Goal: Information Seeking & Learning: Compare options

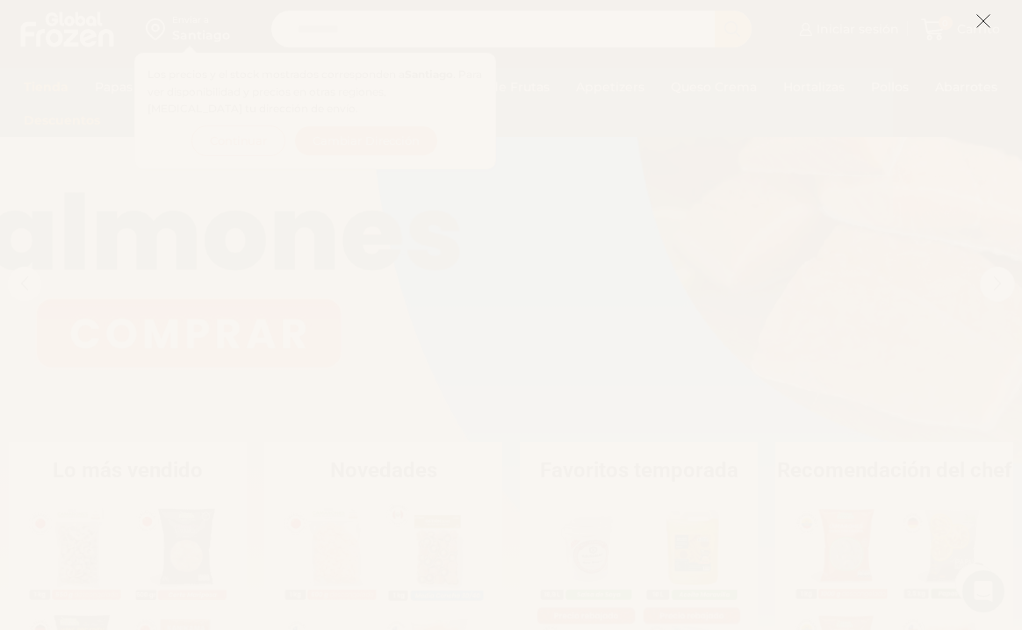
scroll to position [110, 0]
click at [986, 11] on button at bounding box center [983, 21] width 16 height 38
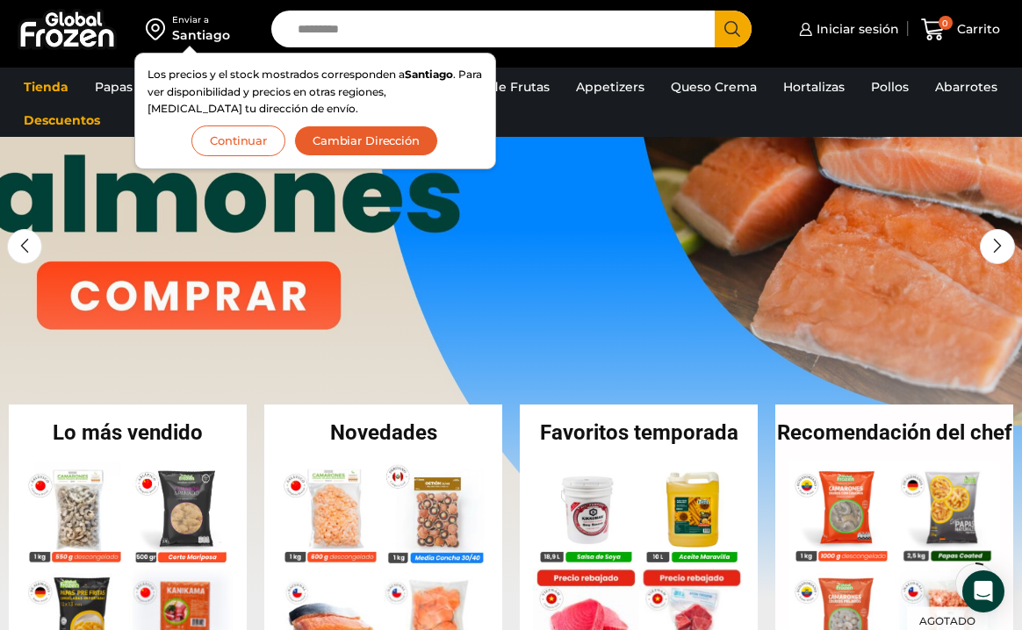
click at [224, 140] on button "Continuar" at bounding box center [238, 141] width 94 height 31
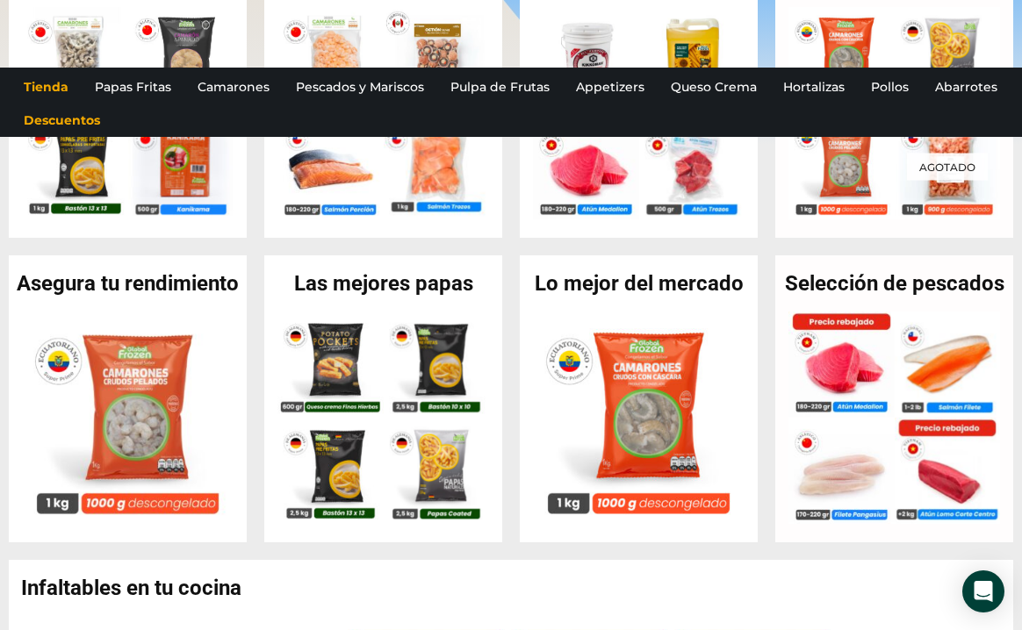
scroll to position [0, 0]
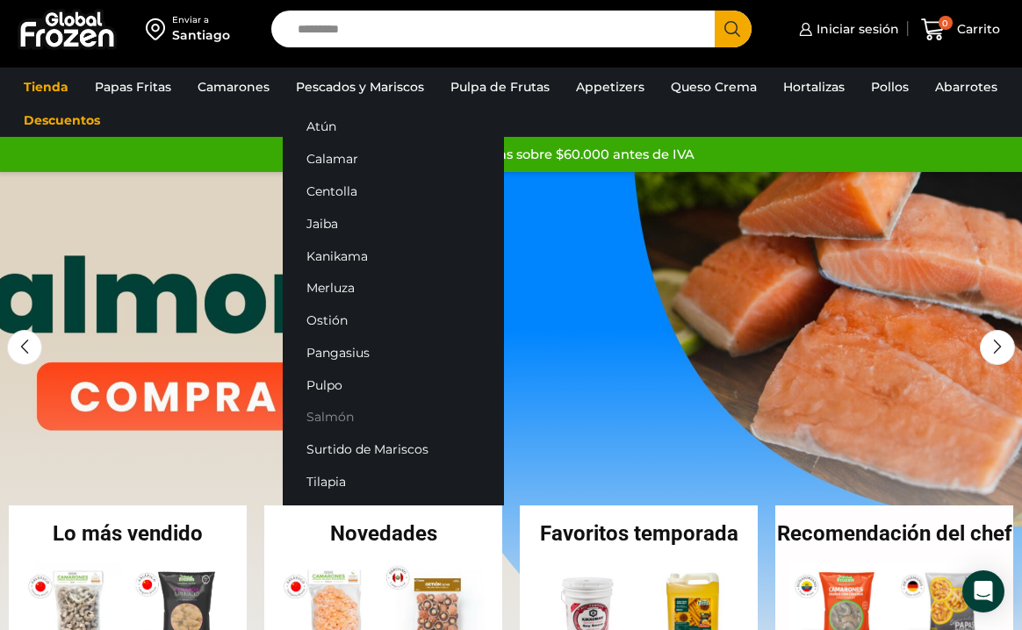
click at [329, 411] on link "Salmón" at bounding box center [393, 417] width 221 height 32
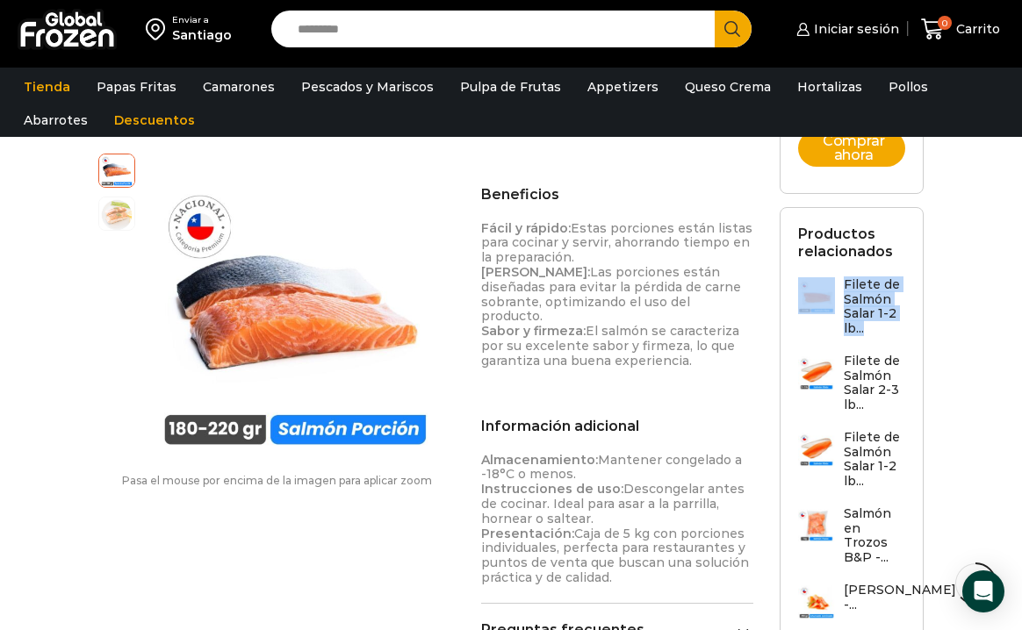
scroll to position [912, 0]
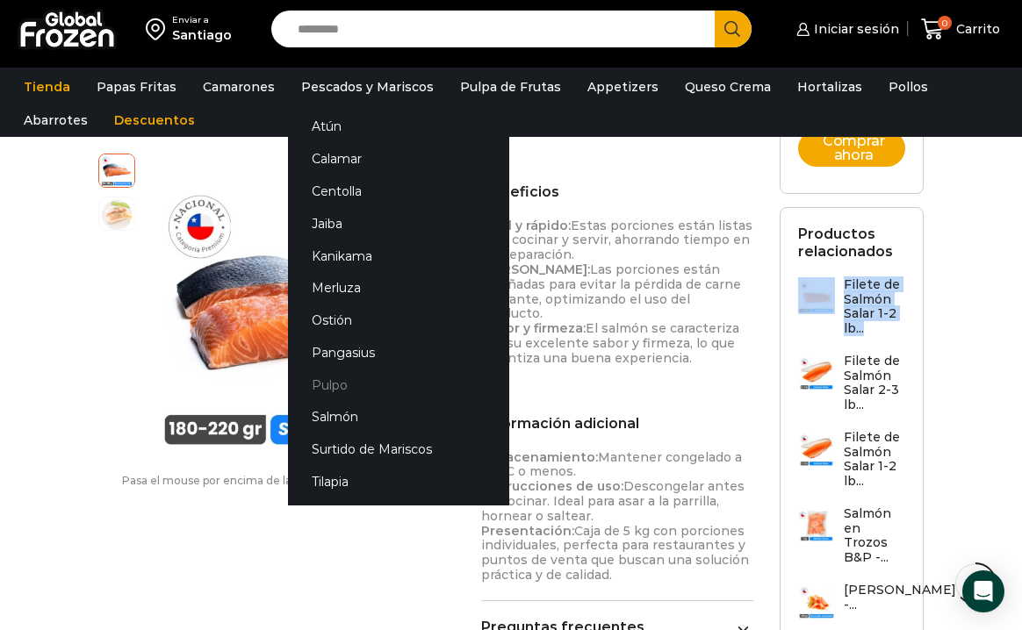
click at [324, 387] on link "Pulpo" at bounding box center [398, 385] width 221 height 32
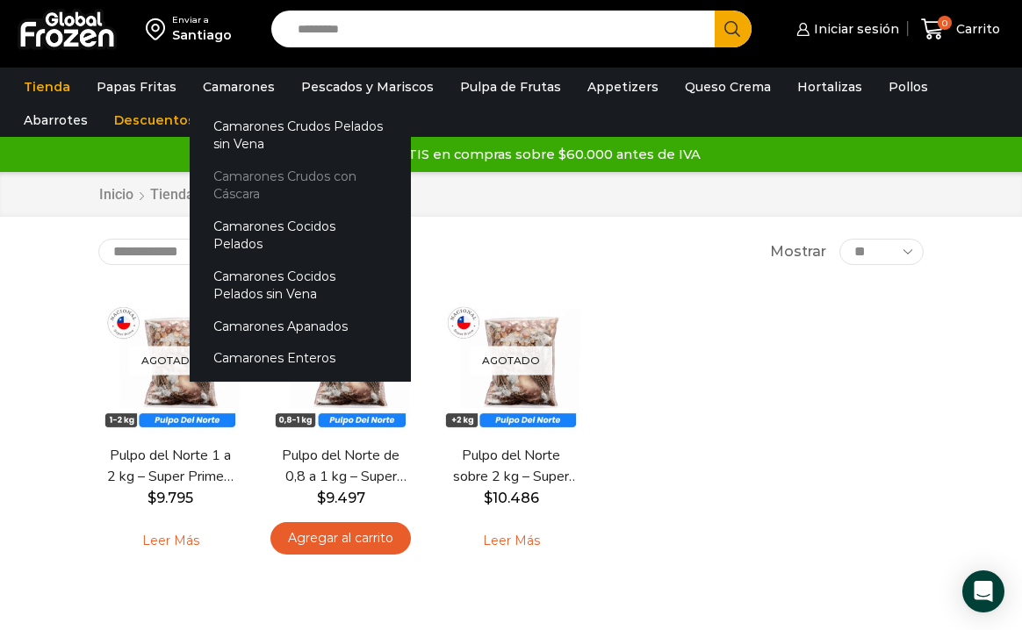
click at [257, 187] on link "Camarones Crudos con Cáscara" at bounding box center [300, 186] width 221 height 50
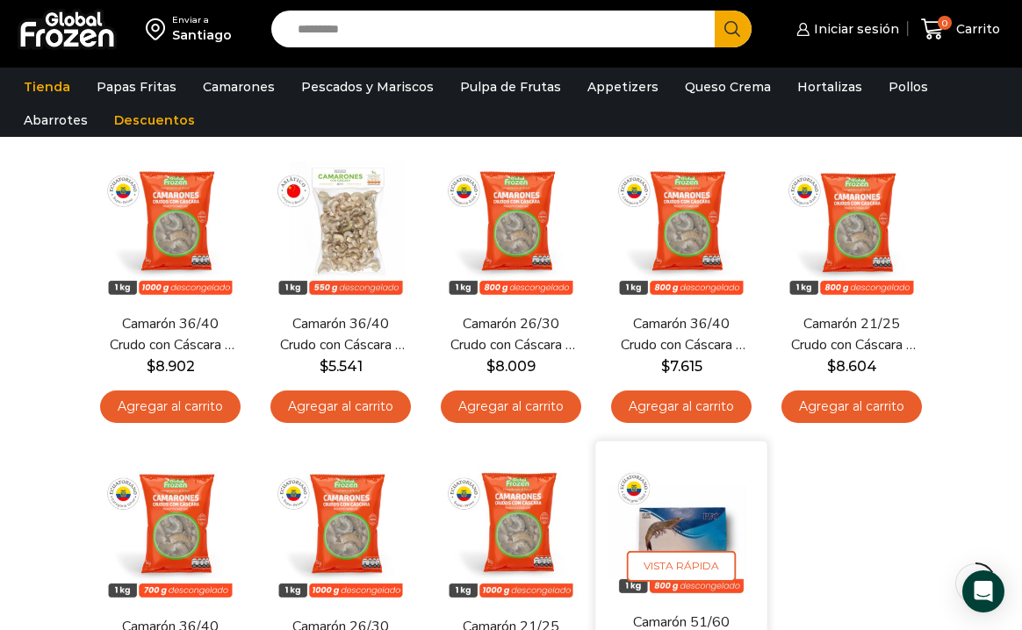
scroll to position [121, 0]
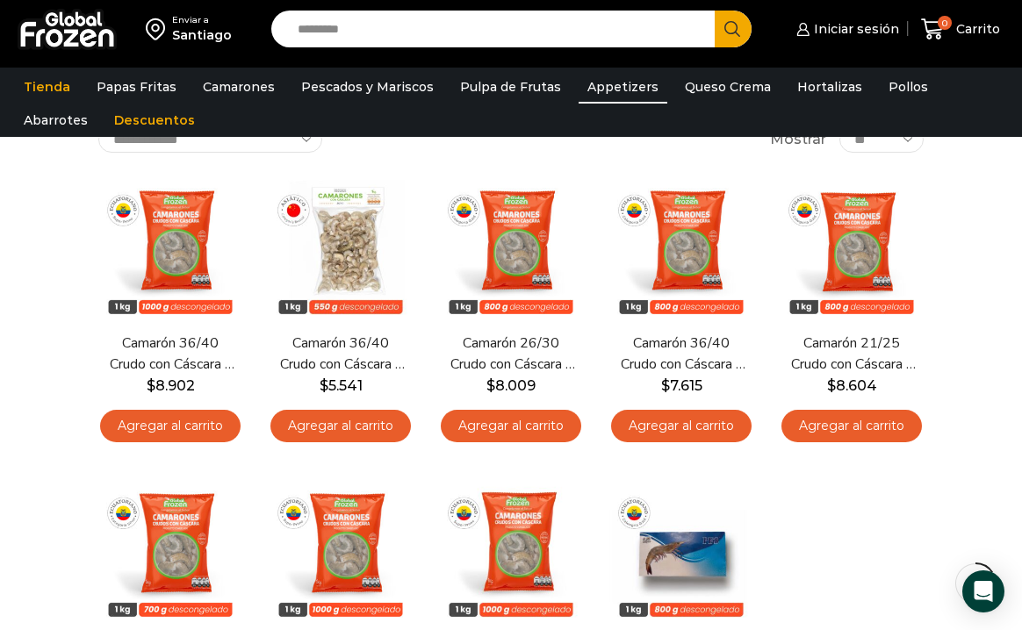
click at [611, 91] on link "Appetizers" at bounding box center [622, 86] width 89 height 33
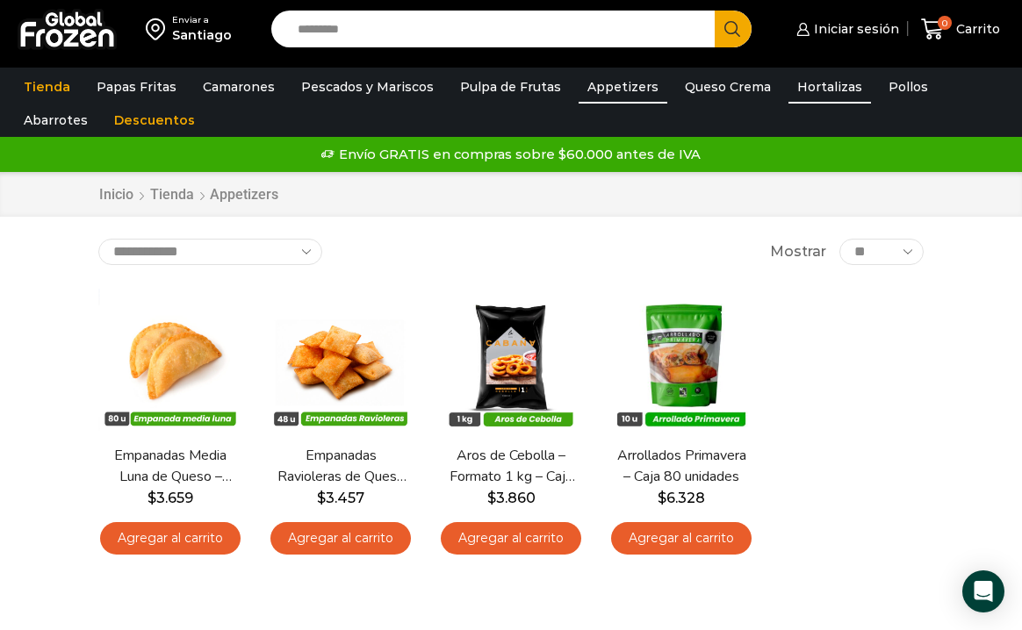
click at [800, 76] on link "Hortalizas" at bounding box center [829, 86] width 83 height 33
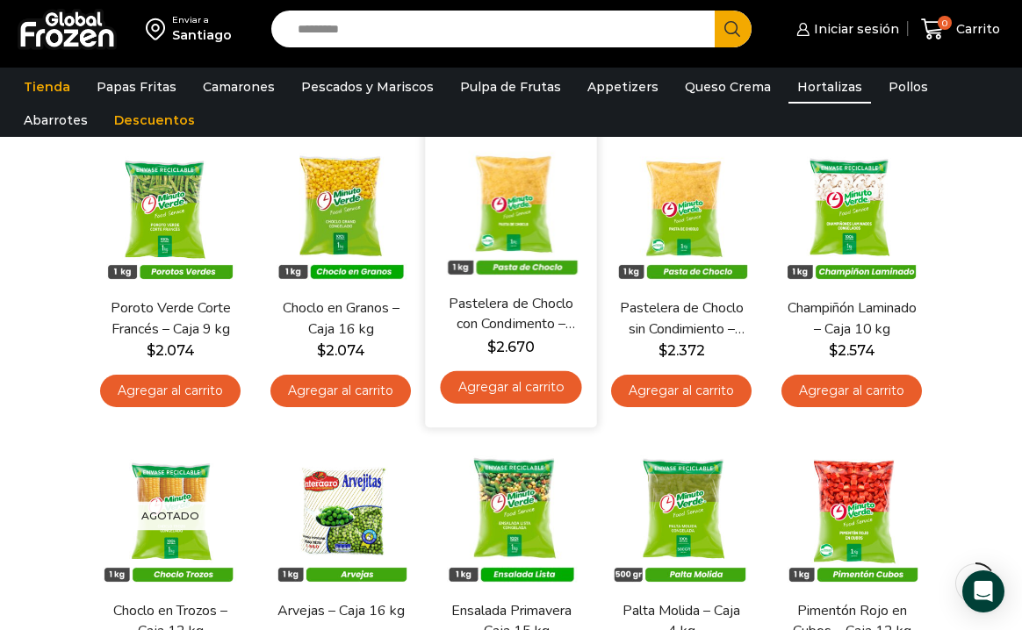
scroll to position [153, 0]
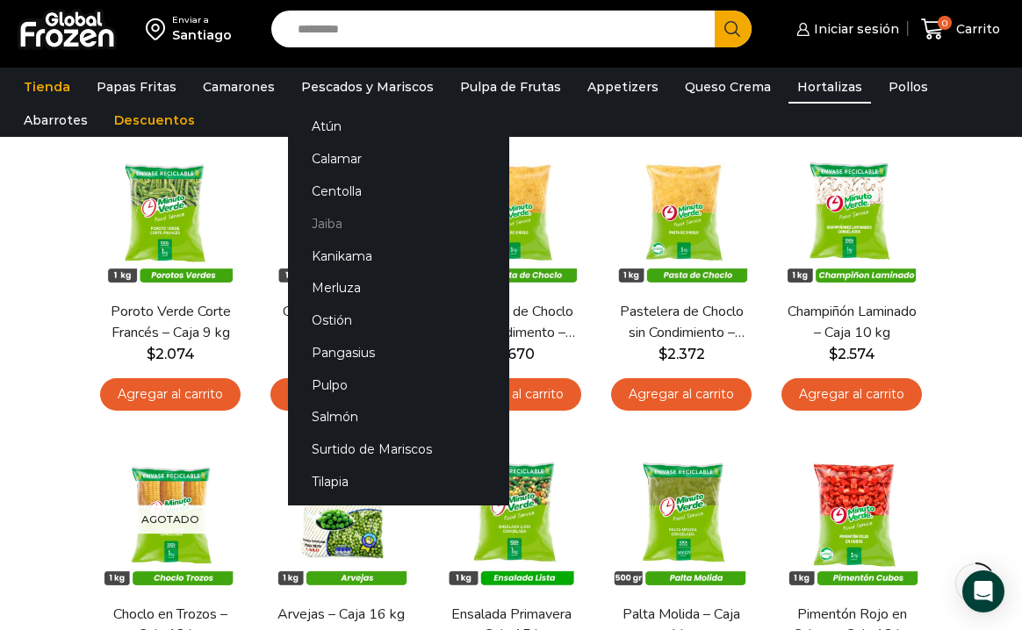
click at [322, 225] on link "Jaiba" at bounding box center [398, 223] width 221 height 32
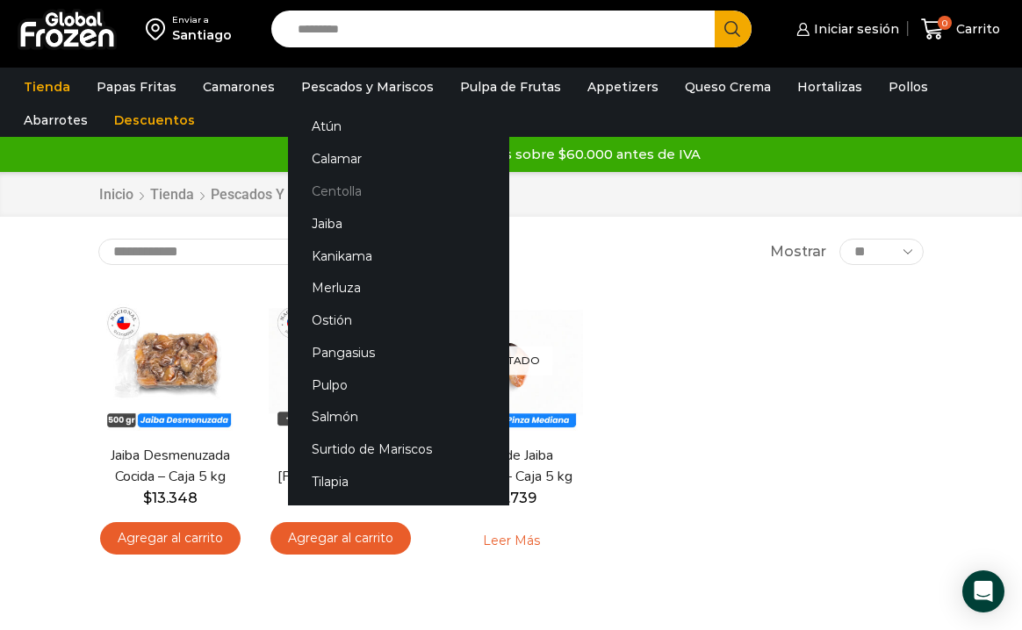
click at [338, 185] on link "Centolla" at bounding box center [398, 192] width 221 height 32
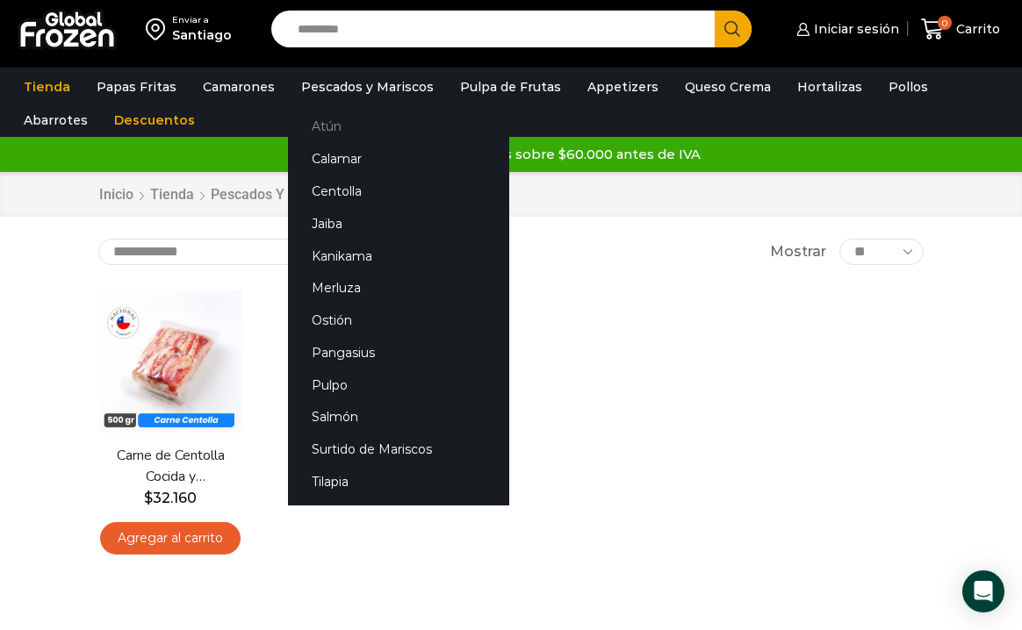
click at [327, 126] on link "Atún" at bounding box center [398, 127] width 221 height 32
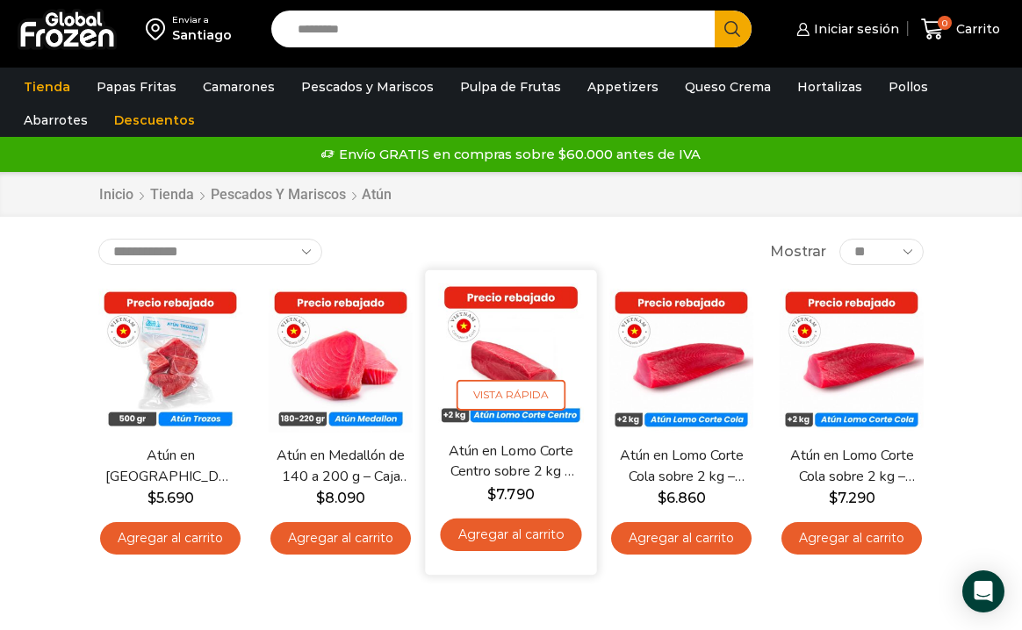
click at [511, 342] on img at bounding box center [510, 355] width 145 height 145
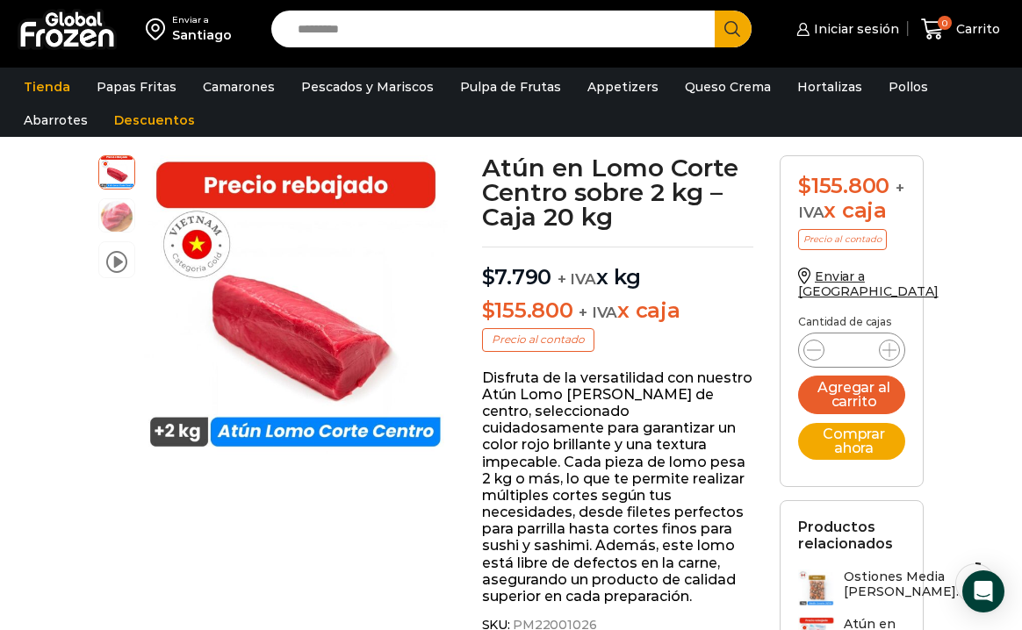
scroll to position [85, 0]
